Goal: Book appointment/travel/reservation

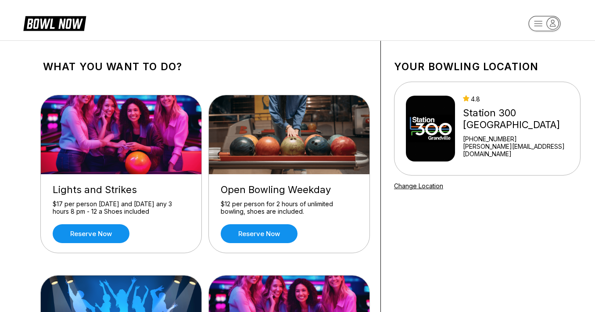
click at [72, 18] on icon at bounding box center [54, 22] width 63 height 17
click at [274, 236] on link "Reserve now" at bounding box center [259, 233] width 77 height 19
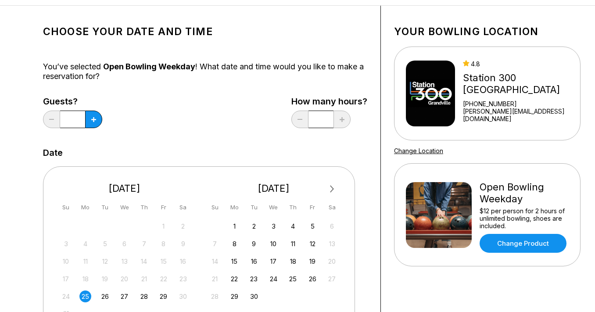
scroll to position [132, 0]
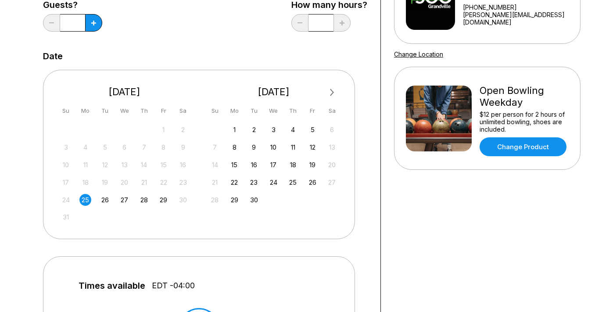
click at [87, 197] on div "25" at bounding box center [85, 200] width 12 height 12
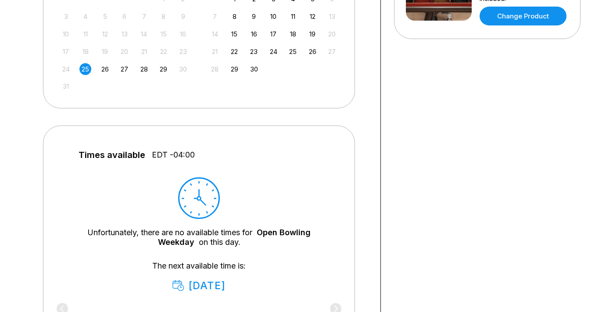
scroll to position [263, 0]
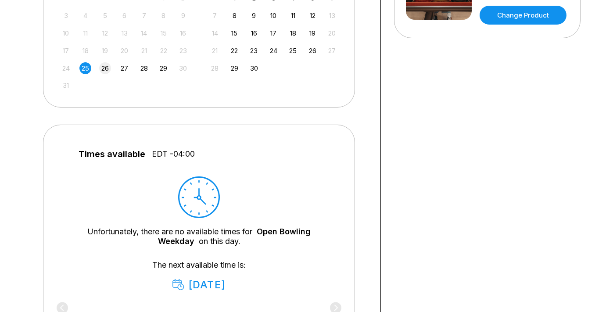
click at [108, 68] on div "26" at bounding box center [105, 68] width 12 height 12
click at [126, 68] on div "27" at bounding box center [124, 68] width 12 height 12
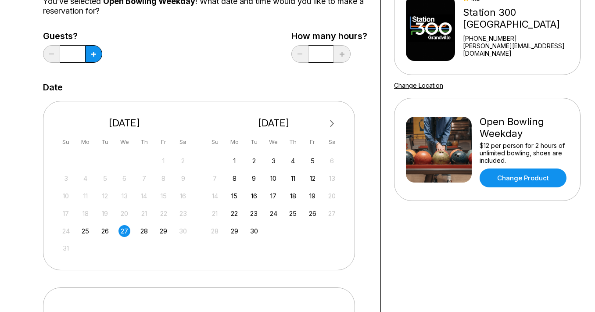
scroll to position [88, 0]
